Goal: Transaction & Acquisition: Purchase product/service

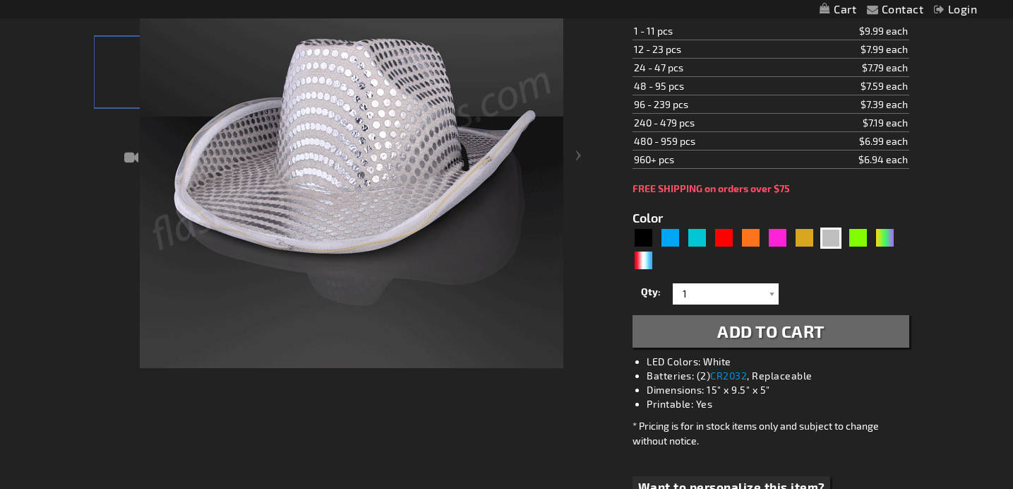
scroll to position [345, 0]
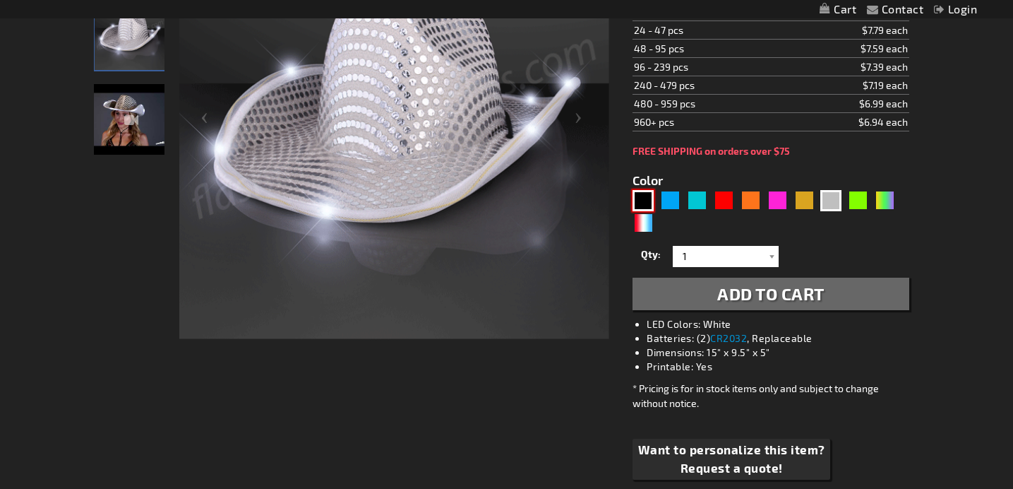
click at [646, 199] on div "Black" at bounding box center [643, 200] width 21 height 21
type input "5631"
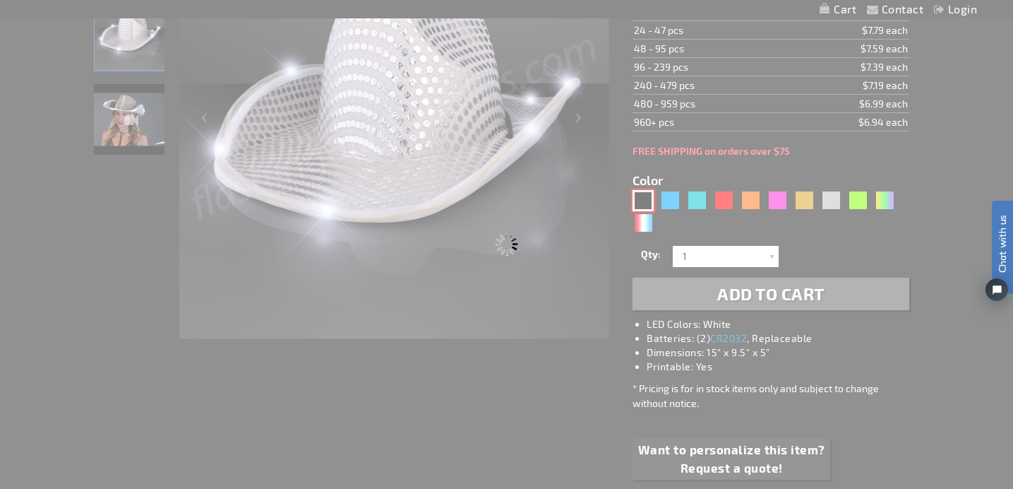
scroll to position [0, 0]
type input "11832-BK"
type input "Customize - Black Sequin Cowboy Hat White LED Light Up Brim - ITEM NO: 11832-BK"
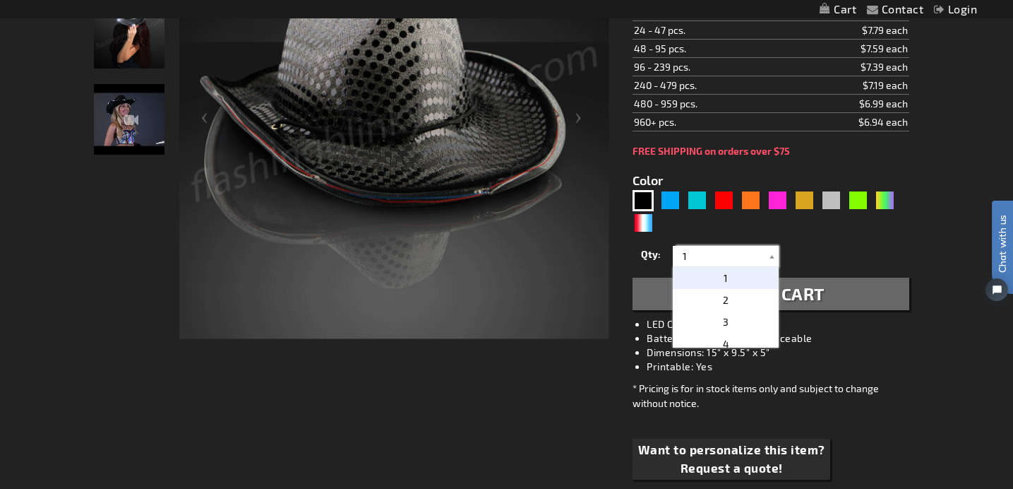
click at [728, 258] on input "1" at bounding box center [728, 256] width 102 height 21
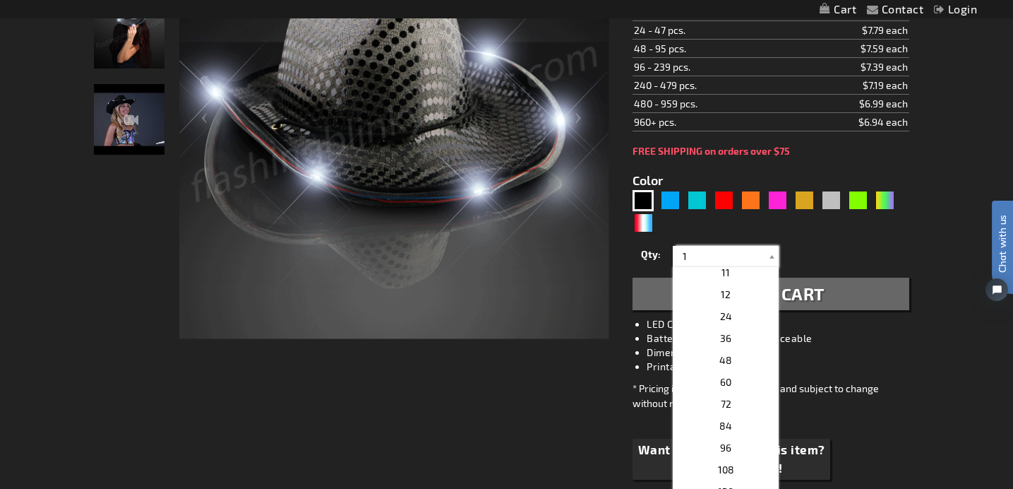
scroll to position [222, 0]
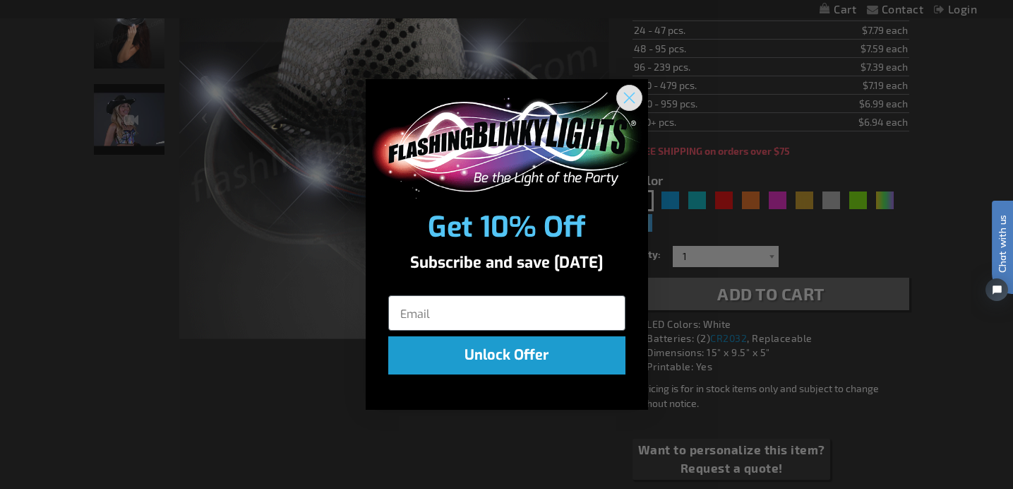
click at [631, 97] on circle "Close dialog" at bounding box center [628, 96] width 23 height 23
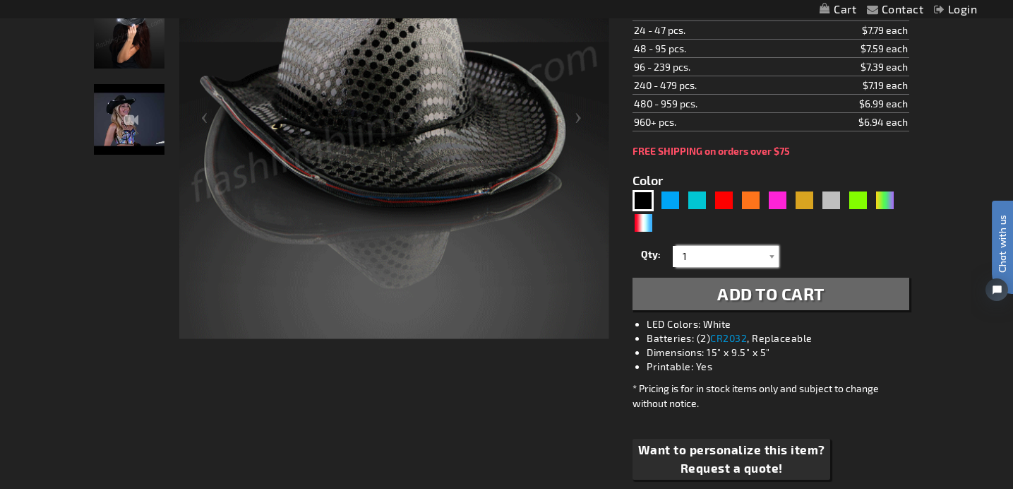
click at [699, 256] on input "1" at bounding box center [728, 256] width 102 height 21
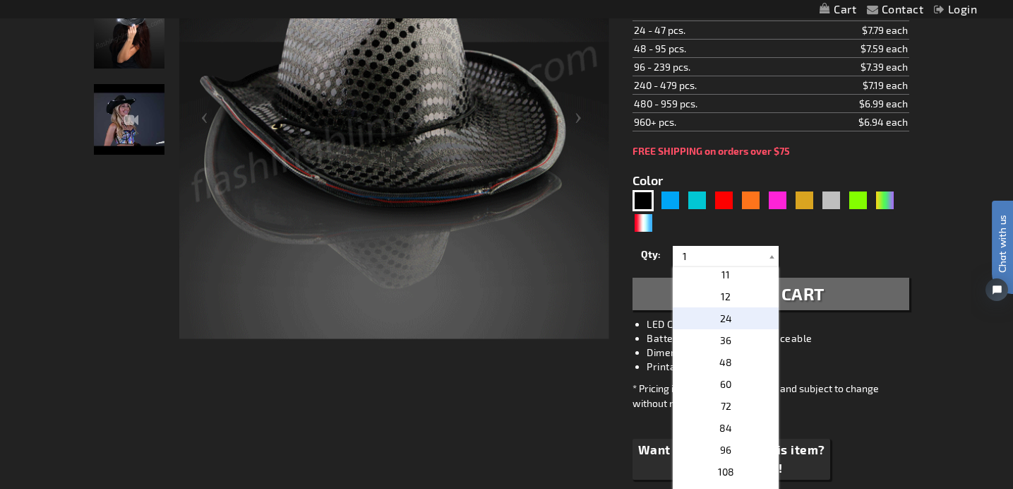
click at [733, 325] on p "24" at bounding box center [726, 318] width 106 height 22
type input "24"
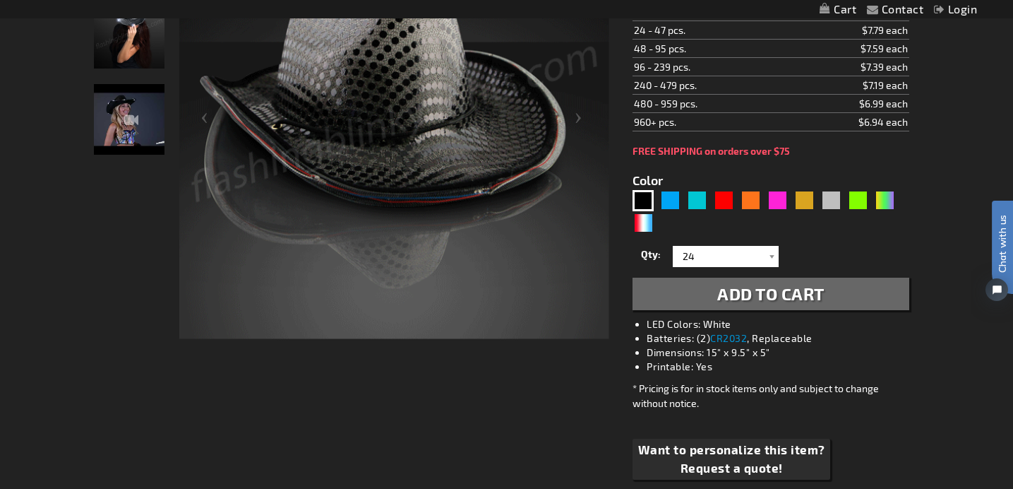
click at [731, 295] on span "Add to Cart" at bounding box center [771, 293] width 107 height 20
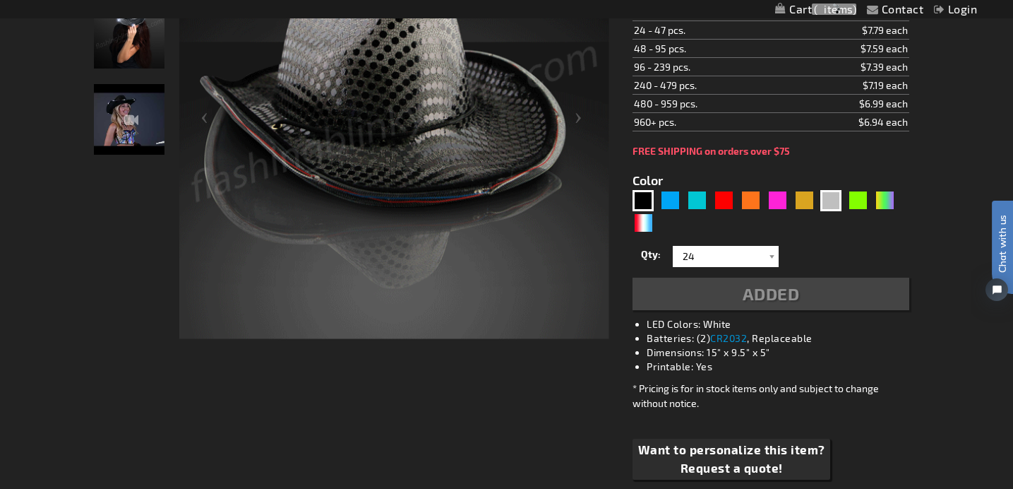
scroll to position [377, 0]
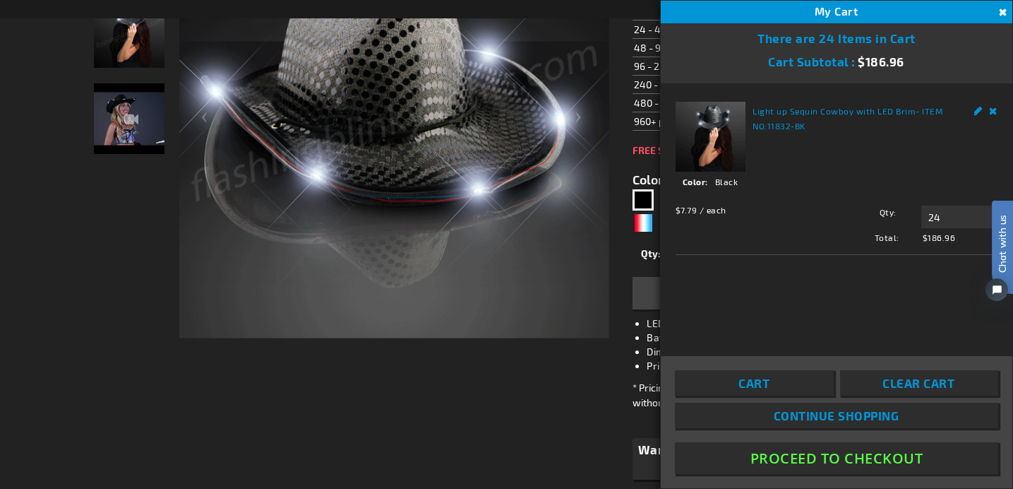
click at [828, 205] on div "$7.79 / each Total: $186.96 Qty 24 Update" at bounding box center [837, 220] width 322 height 45
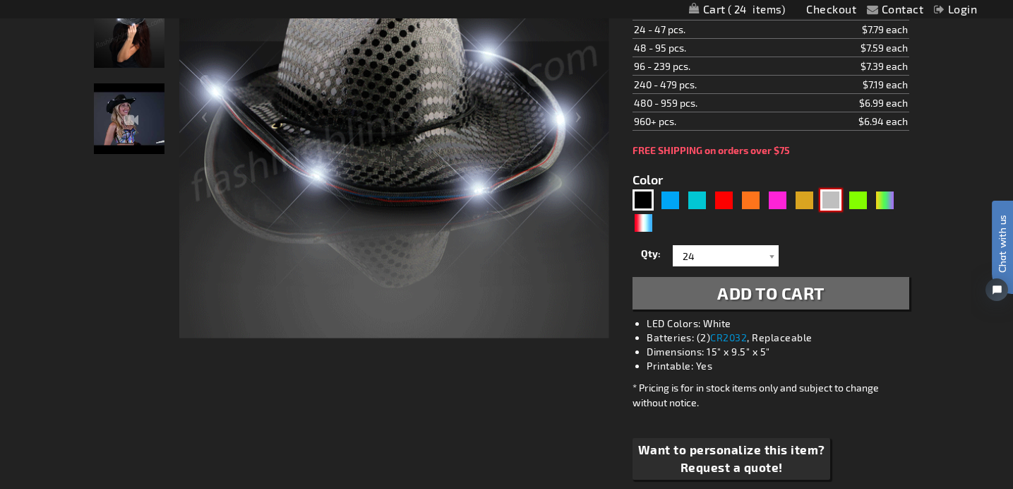
click at [830, 197] on div "Silver" at bounding box center [831, 199] width 21 height 21
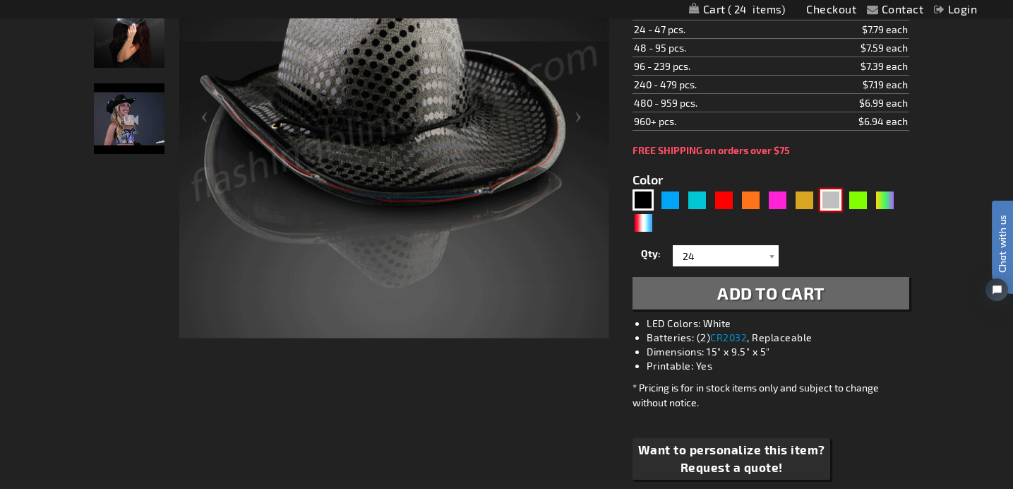
type input "5644"
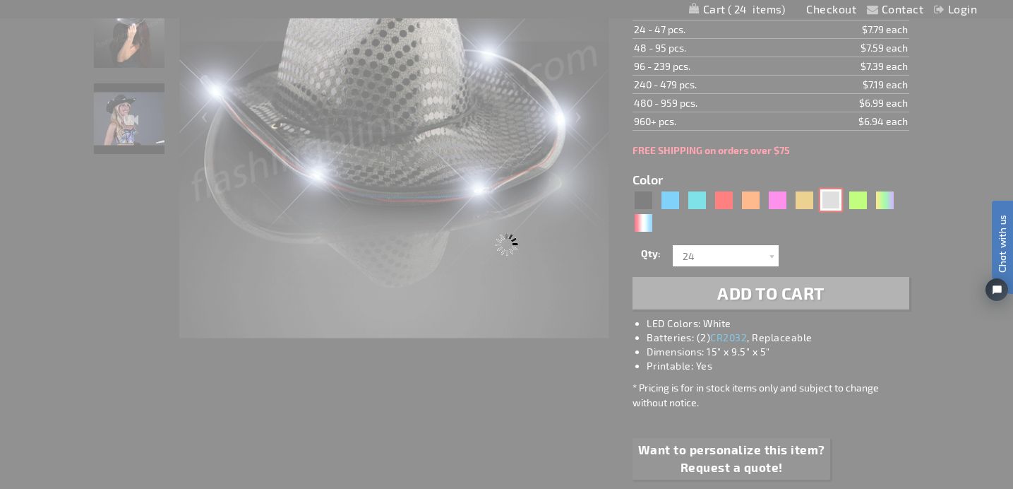
type input "11832-SL"
type input "Customize - Silver Sequin Cowboy Hat with White LED Brim - ITEM NO: 11832-SL"
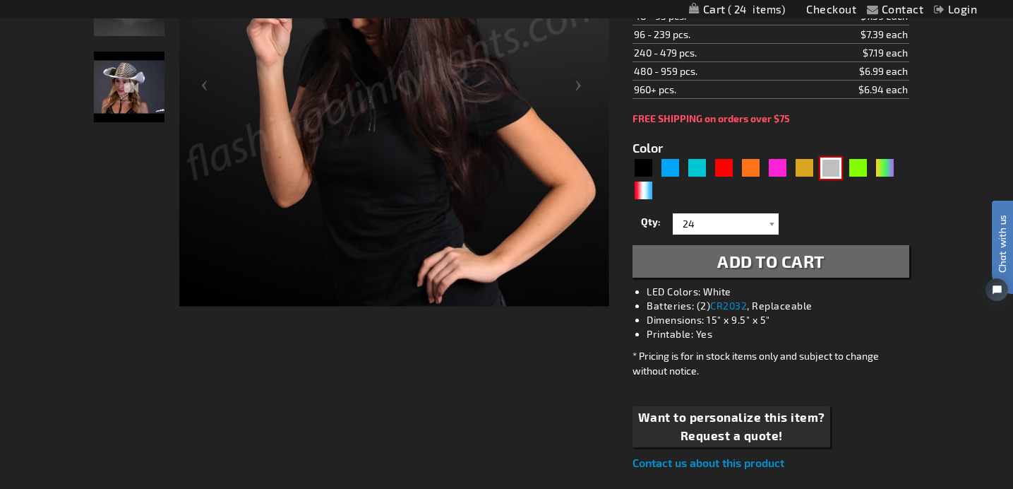
scroll to position [345, 0]
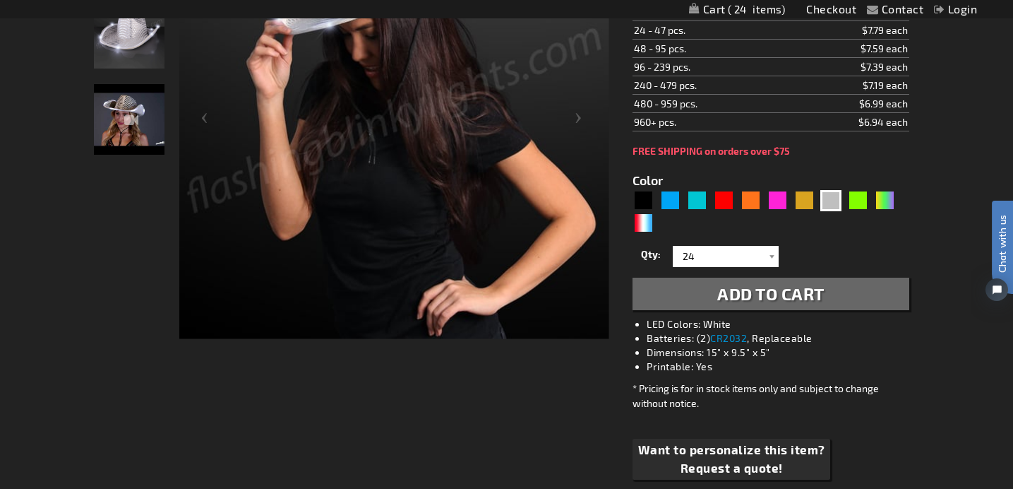
click at [749, 297] on span "Add to Cart" at bounding box center [771, 293] width 107 height 20
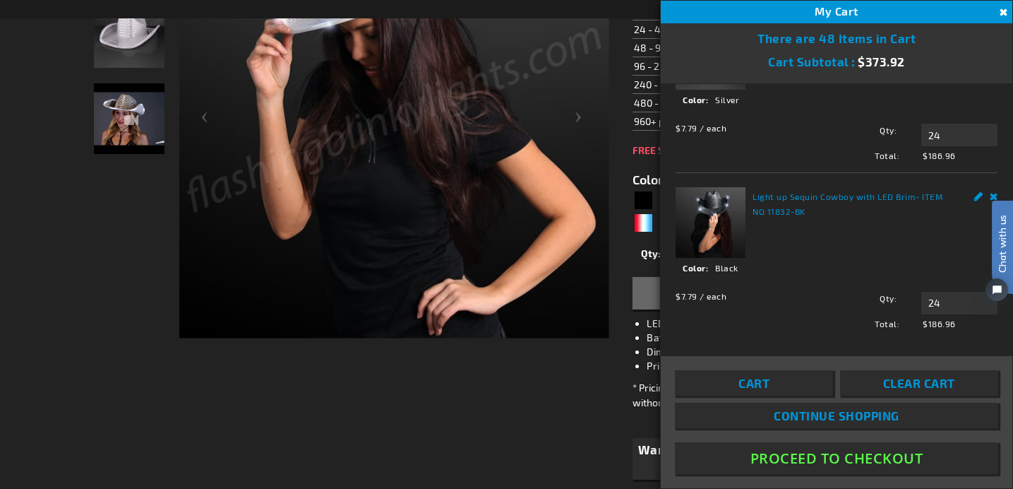
scroll to position [101, 0]
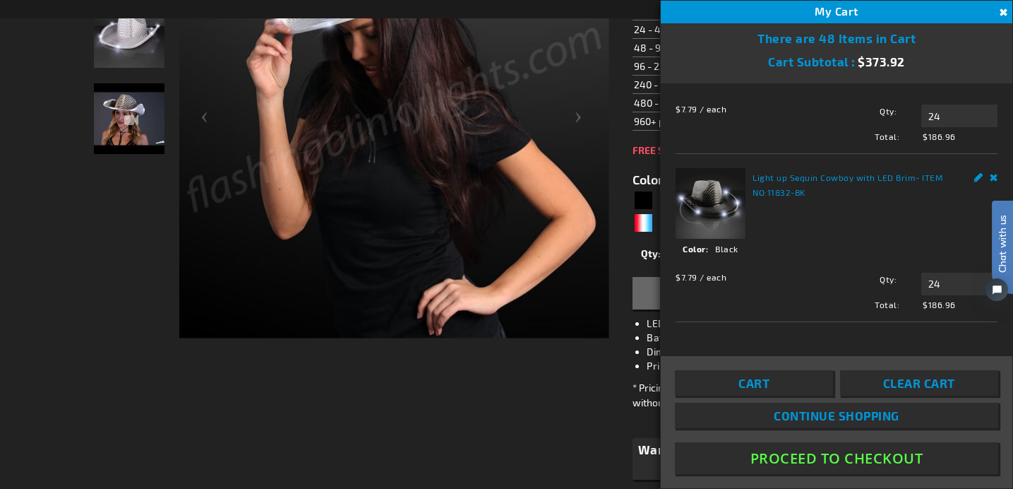
click at [841, 460] on button "Proceed To Checkout" at bounding box center [836, 458] width 323 height 32
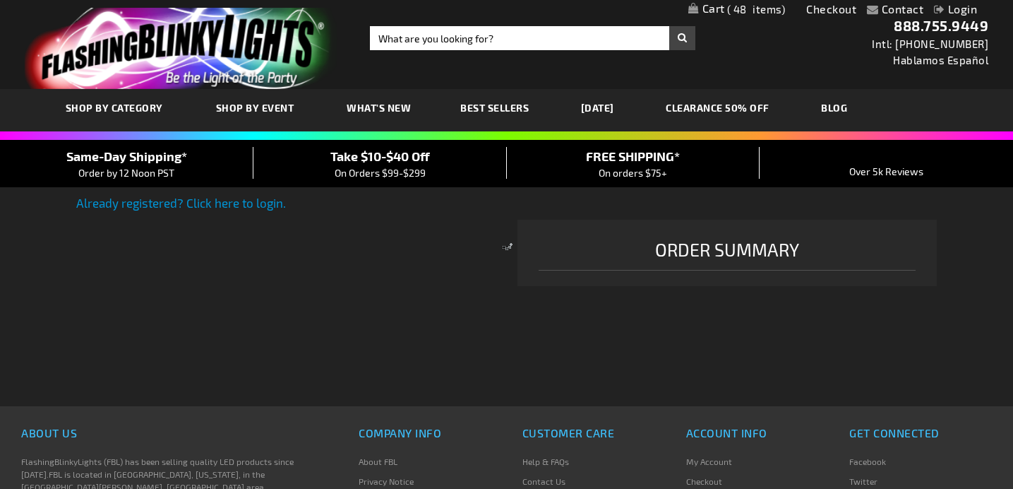
select select "US"
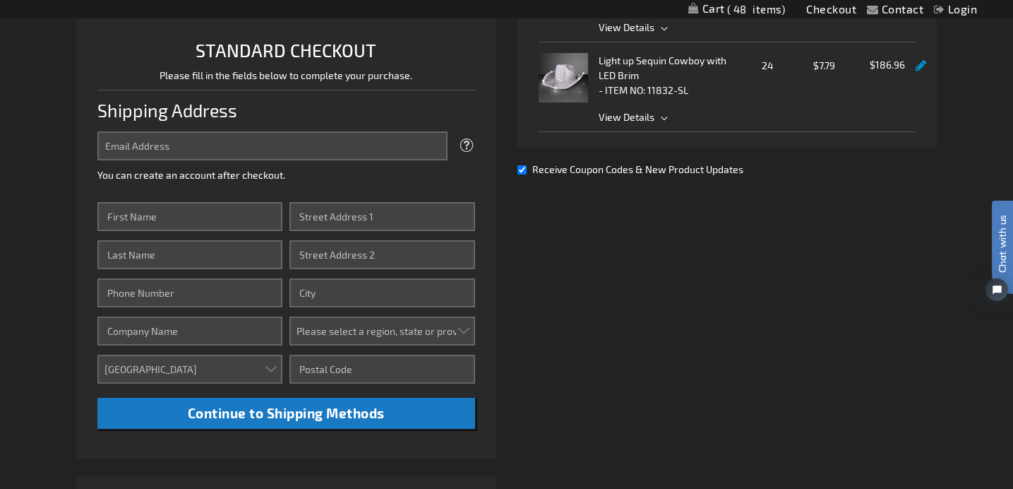
scroll to position [376, 0]
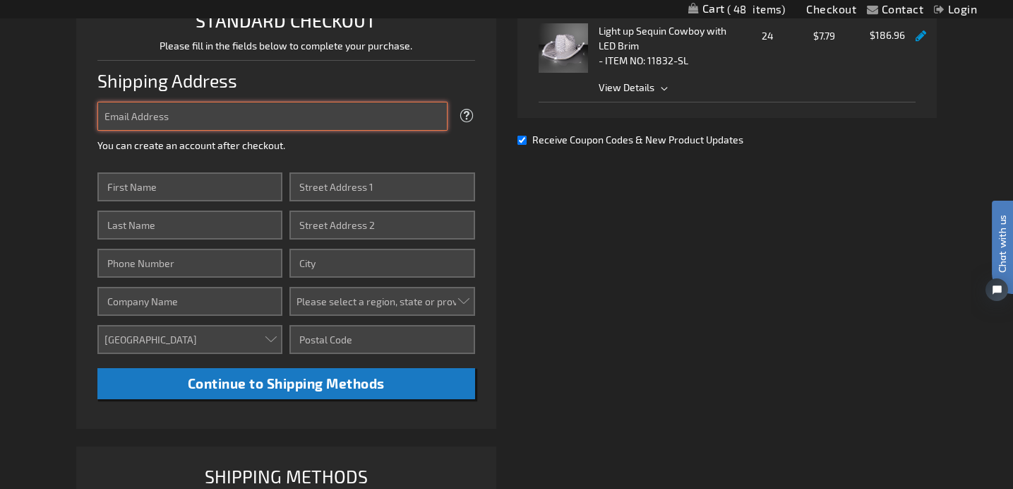
click at [389, 106] on input "Email Address" at bounding box center [272, 116] width 350 height 29
type input "redmonfarrah@yahoo.com"
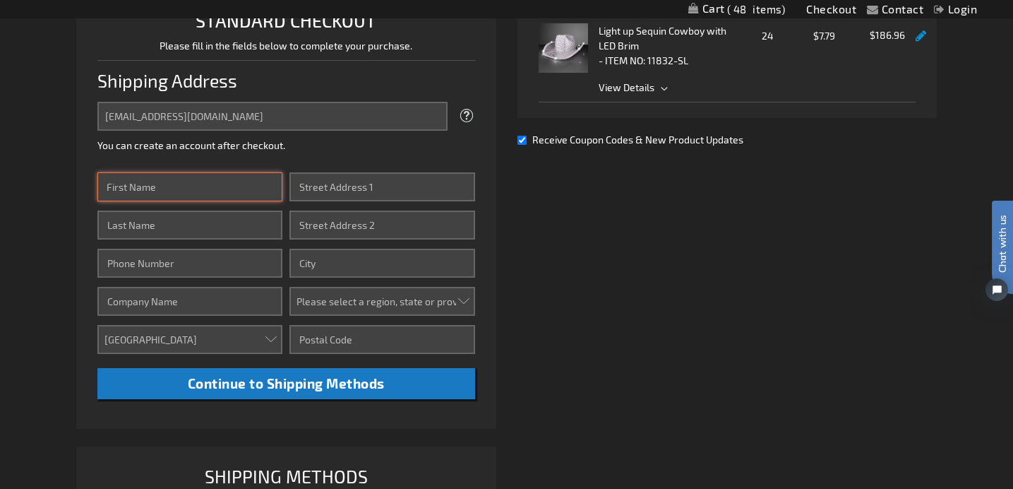
click at [235, 182] on input "First Name" at bounding box center [189, 186] width 185 height 29
type input "Farrah"
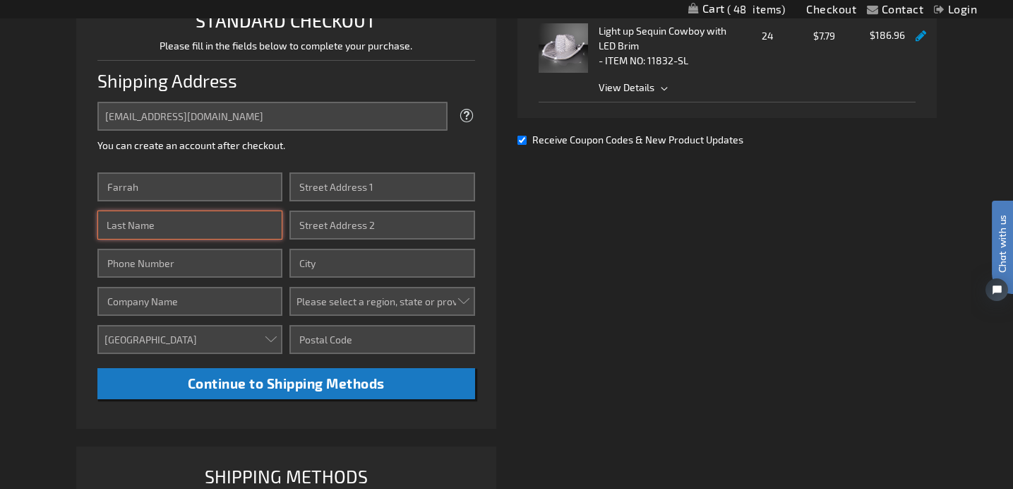
type input "Redmon"
type input "103 West Tallulah Drive"
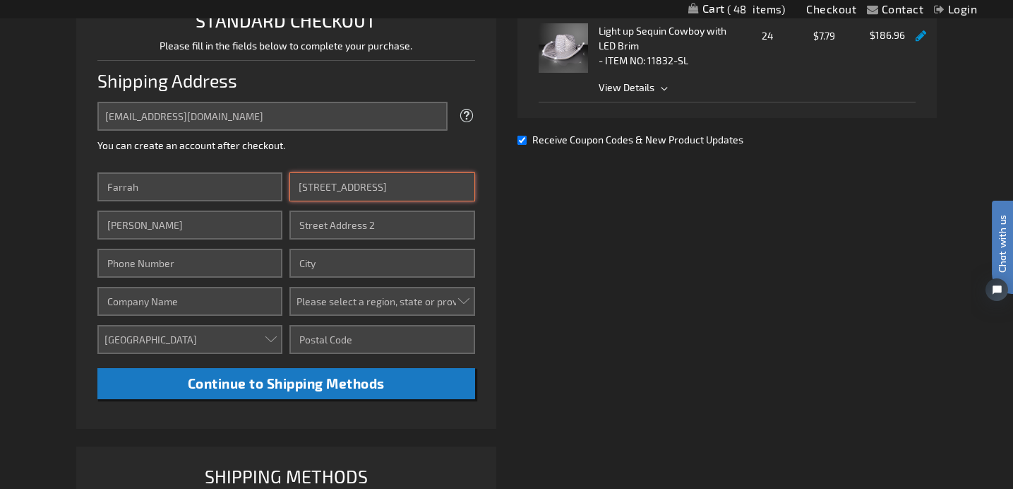
type input "Greenville"
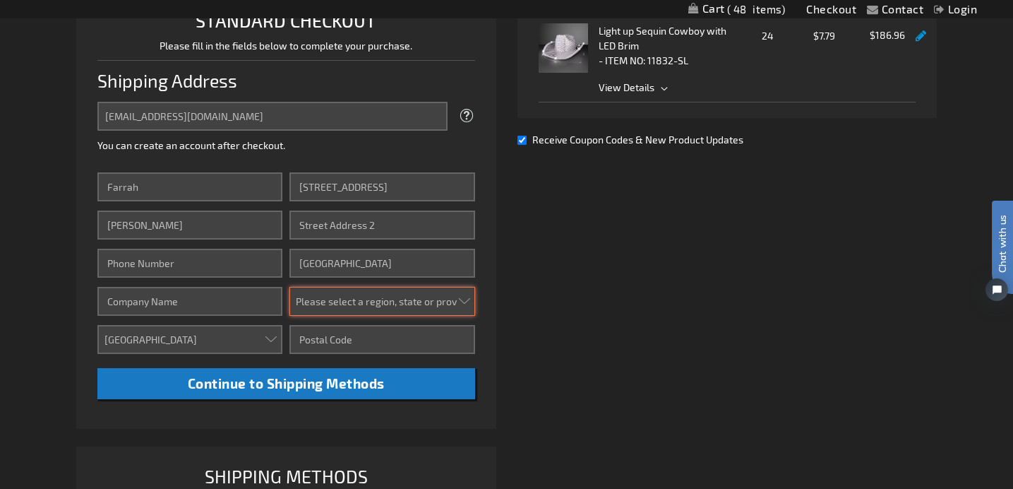
select select "54"
type input "29605"
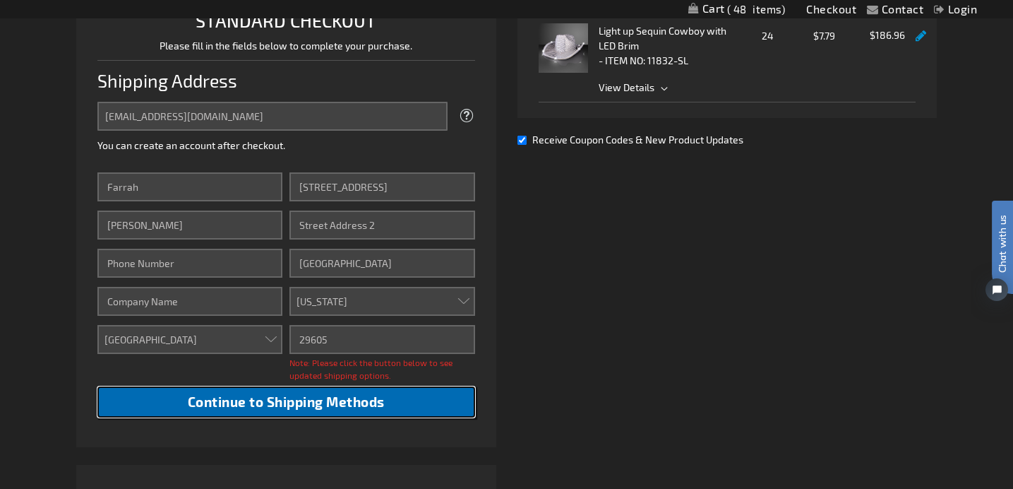
click at [252, 405] on span "Continue to Shipping Methods" at bounding box center [286, 401] width 197 height 16
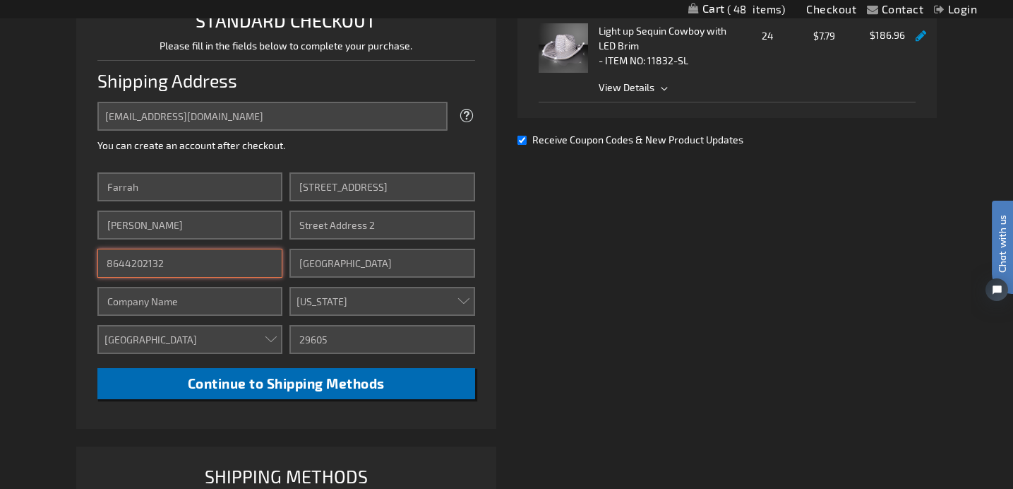
type input "8644202132"
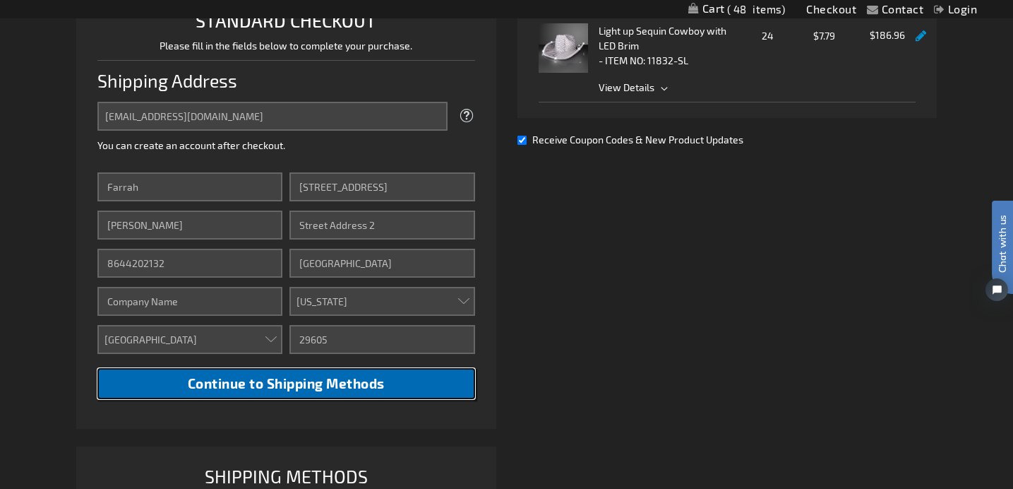
click at [239, 392] on button "Continue to Shipping Methods" at bounding box center [286, 384] width 378 height 32
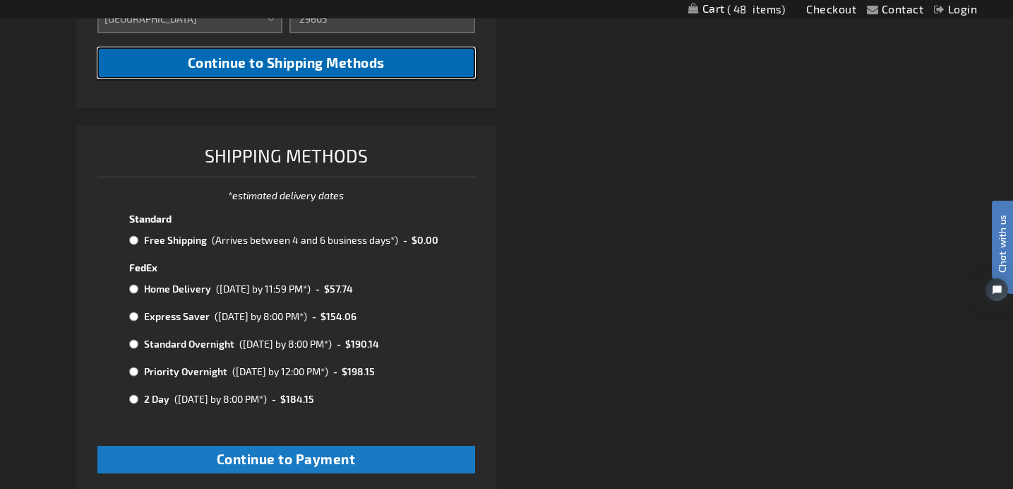
scroll to position [698, 0]
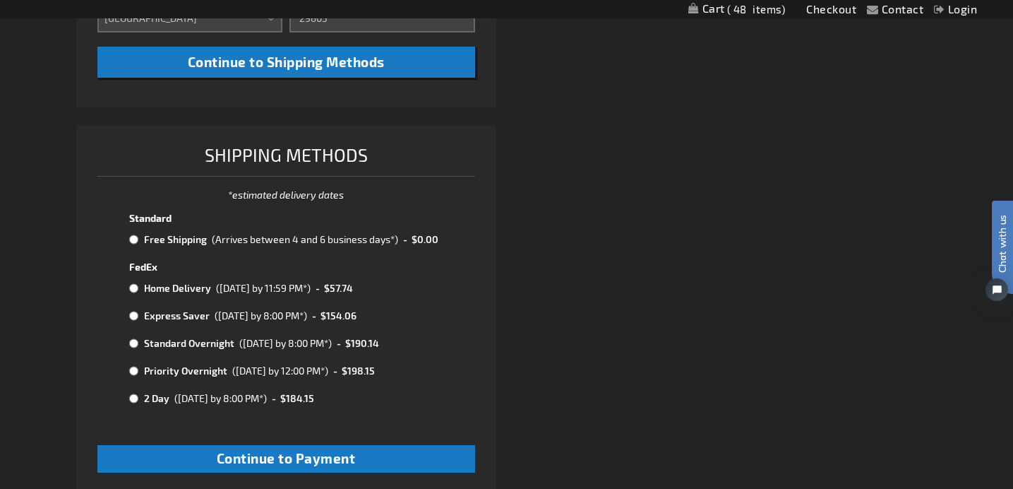
click at [135, 240] on input "radio" at bounding box center [133, 239] width 9 height 11
radio input "true"
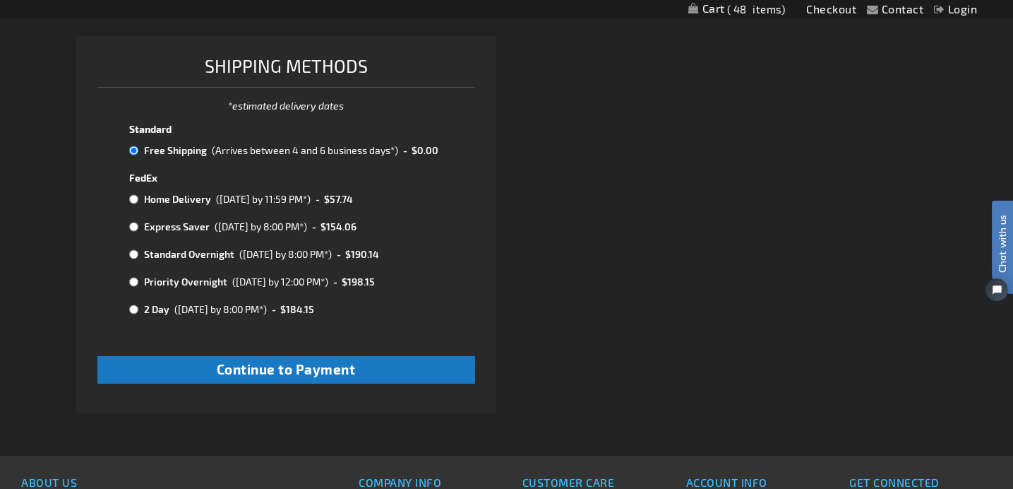
scroll to position [792, 0]
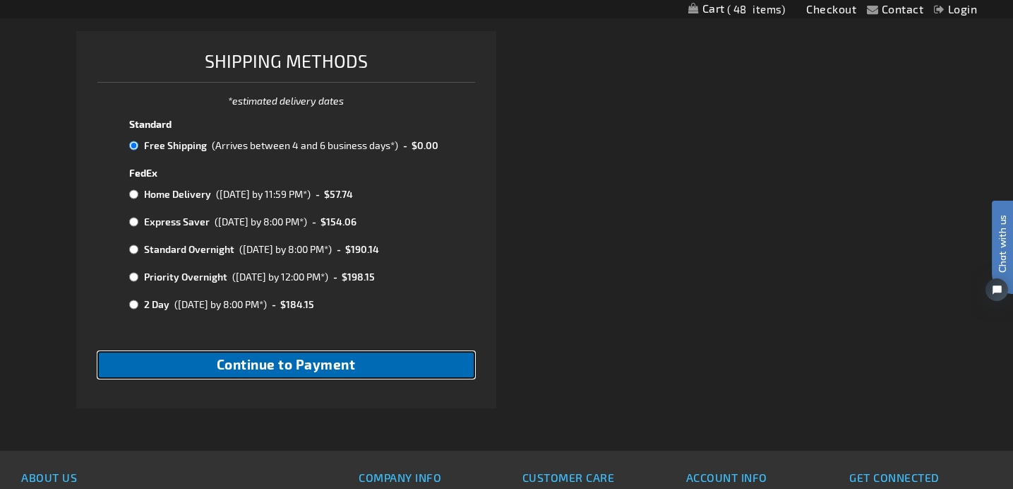
click at [171, 379] on button "Continue to Payment" at bounding box center [286, 365] width 378 height 28
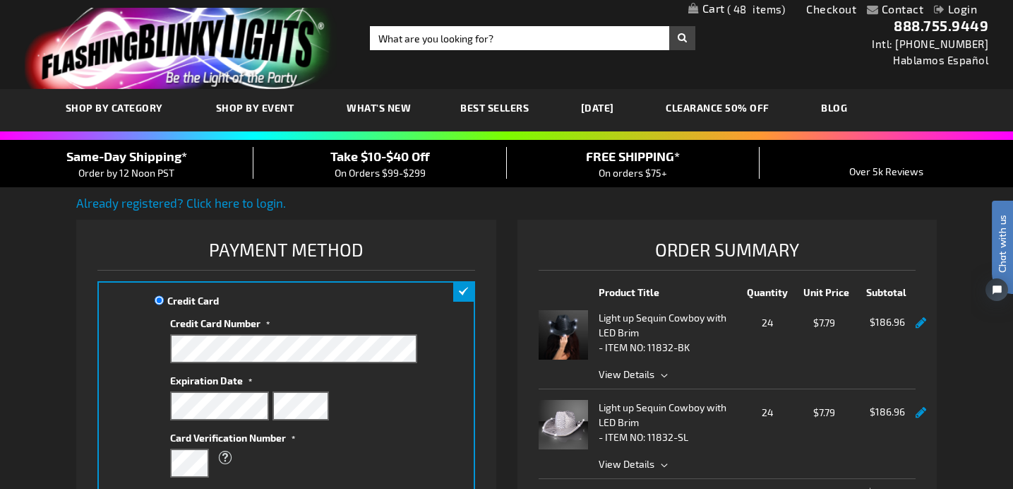
click at [126, 410] on div "Credit Card Credit Card Information" at bounding box center [286, 416] width 378 height 270
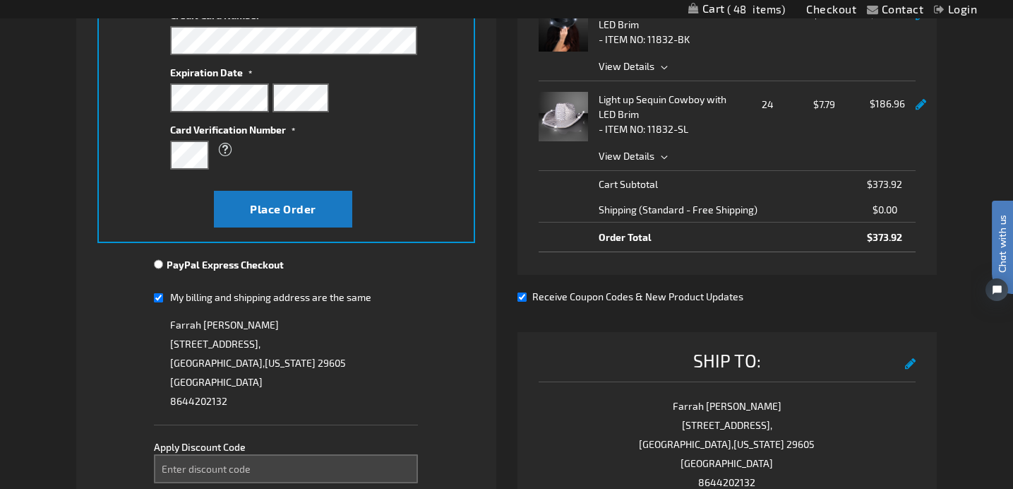
scroll to position [314, 0]
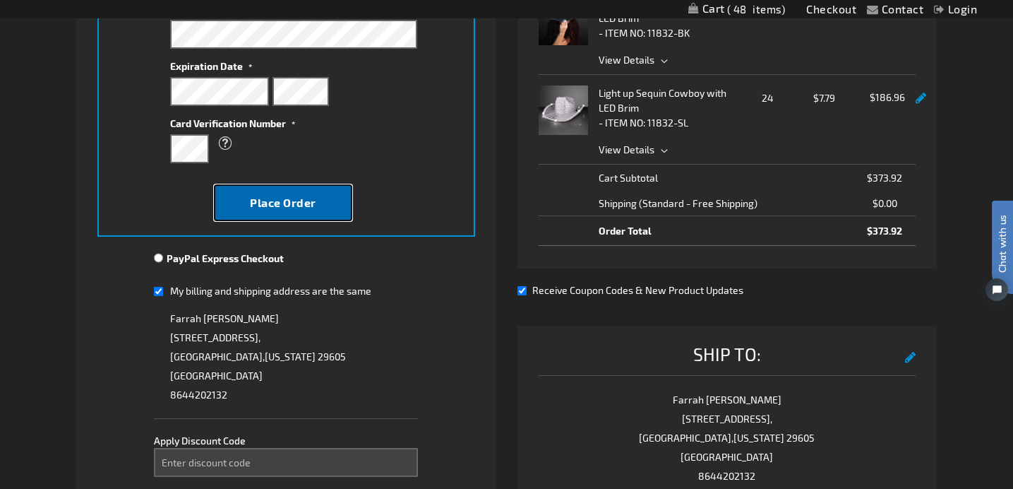
click at [308, 199] on span "Place Order" at bounding box center [283, 202] width 66 height 13
